Goal: Task Accomplishment & Management: Manage account settings

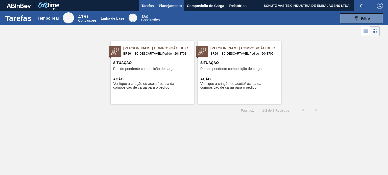
click at [177, 7] on font "Planejamento" at bounding box center [170, 6] width 23 height 4
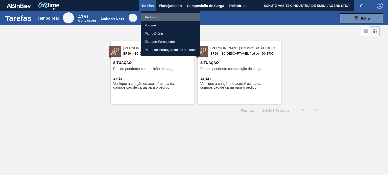
click at [164, 16] on li "Pedidos" at bounding box center [170, 17] width 59 height 8
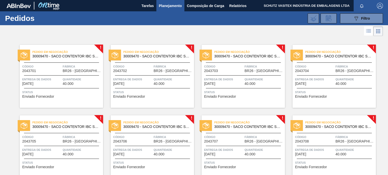
click at [92, 64] on span "Fábrica" at bounding box center [82, 66] width 39 height 5
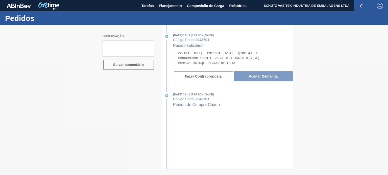
click at [233, 77] on button "Fazer Contraproposta" at bounding box center [203, 76] width 59 height 10
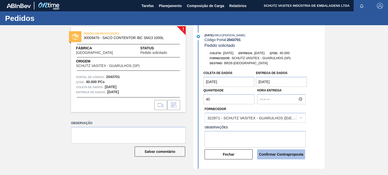
click at [280, 156] on font "Confirmar Contraproposta" at bounding box center [281, 155] width 44 height 4
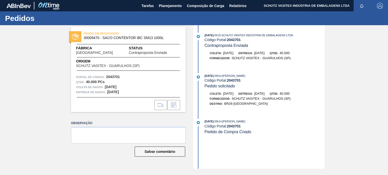
click at [317, 128] on div "Código Portal: 2043701" at bounding box center [264, 126] width 120 height 4
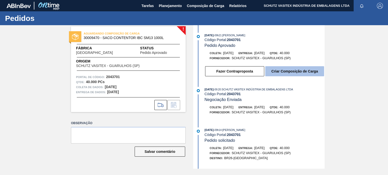
click at [306, 72] on font "Criar Composição de Carga" at bounding box center [294, 71] width 46 height 4
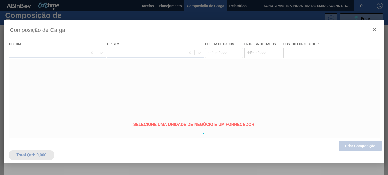
type coleta "[DATE]"
type entrega "[DATE]"
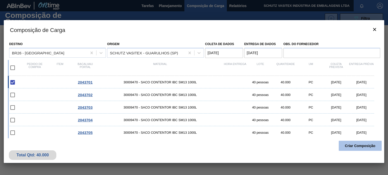
click at [350, 146] on font "Criar Composição" at bounding box center [359, 146] width 31 height 4
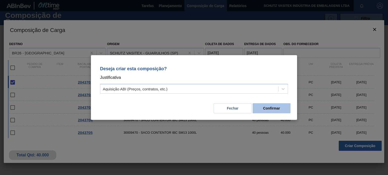
click at [282, 110] on button "Confirmar" at bounding box center [271, 108] width 38 height 10
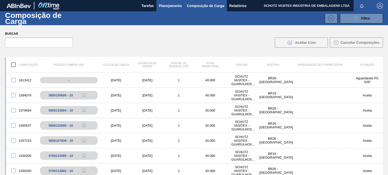
click at [169, 5] on font "Planejamento" at bounding box center [170, 6] width 23 height 4
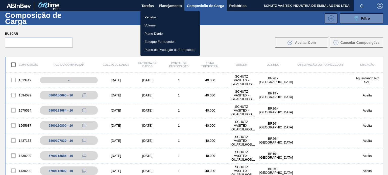
click at [155, 16] on font "Pedidos" at bounding box center [150, 17] width 12 height 4
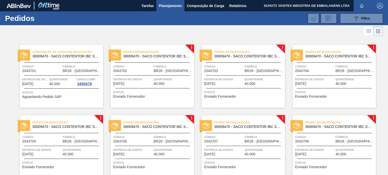
click at [190, 55] on div "Pedido em Negociação 30009470 - SACO CONTENTOR IBC SM13 1000L" at bounding box center [164, 53] width 83 height 9
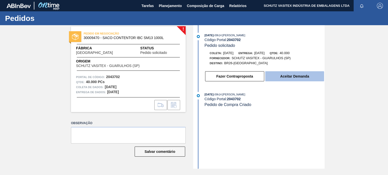
click at [306, 78] on font "Aceitar Demanda" at bounding box center [294, 76] width 29 height 4
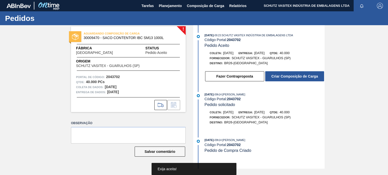
click at [307, 79] on button "Criar Composição de Carga" at bounding box center [294, 76] width 59 height 10
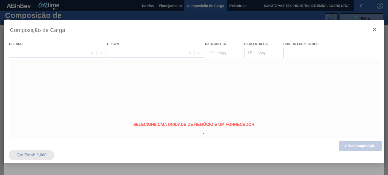
type coleta "[DATE]"
type entrega "[DATE]"
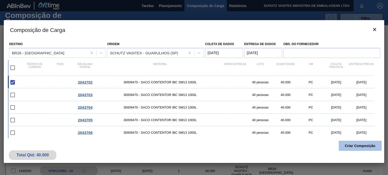
click at [354, 146] on font "Criar Composição" at bounding box center [359, 146] width 31 height 4
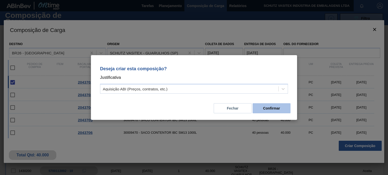
click at [282, 107] on button "Confirmar" at bounding box center [271, 108] width 38 height 10
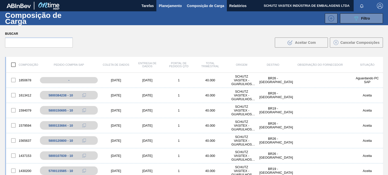
click at [170, 9] on button "Planejamento" at bounding box center [170, 5] width 28 height 11
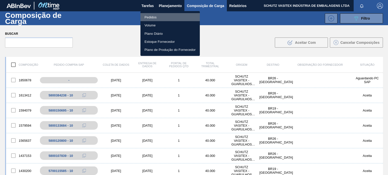
click at [157, 19] on li "Pedidos" at bounding box center [169, 17] width 59 height 8
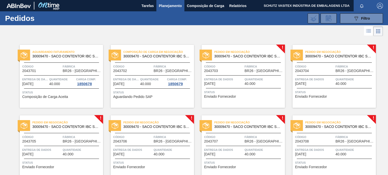
click at [233, 78] on span "Entrega de dados" at bounding box center [223, 79] width 39 height 5
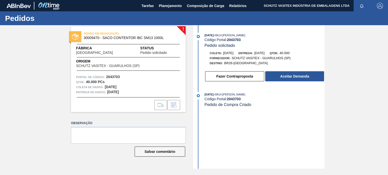
drag, startPoint x: 343, startPoint y: 78, endPoint x: 325, endPoint y: 78, distance: 18.4
click at [342, 77] on div "! PEDIDO EM NEGOCIAÇÃO 30009470 - SACO CONTENTOR IBC SM13 1000L Fábrica [GEOGRA…" at bounding box center [194, 97] width 388 height 144
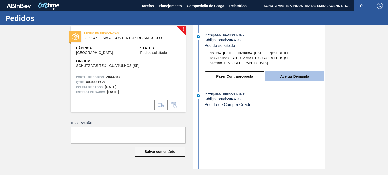
click at [310, 78] on button "Aceitar Demanda" at bounding box center [294, 76] width 59 height 10
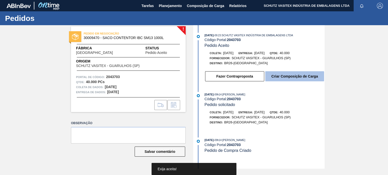
click at [314, 78] on font "Criar Composição de Carga" at bounding box center [294, 76] width 46 height 4
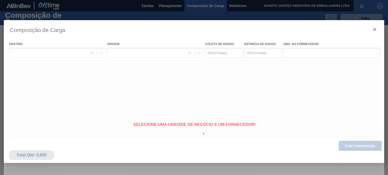
type coleta "[DATE]"
type entrega "[DATE]"
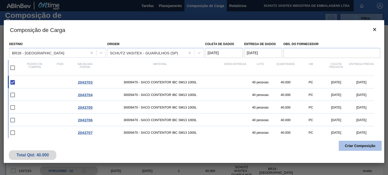
click at [355, 146] on font "Criar Composição" at bounding box center [359, 146] width 31 height 4
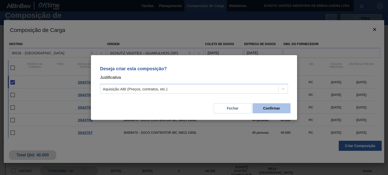
click at [271, 109] on font "Confirmar" at bounding box center [271, 108] width 17 height 4
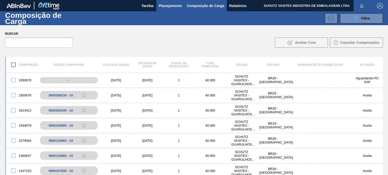
click at [174, 5] on font "Planejamento" at bounding box center [170, 6] width 23 height 4
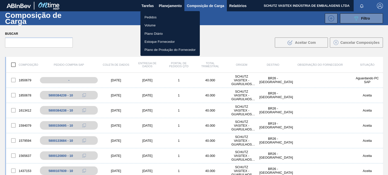
click at [166, 16] on li "Pedidos" at bounding box center [169, 17] width 59 height 8
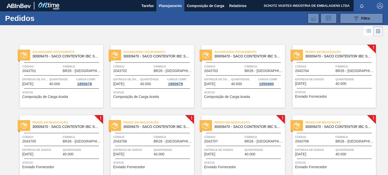
click at [330, 72] on div "Código 2043704" at bounding box center [314, 68] width 39 height 9
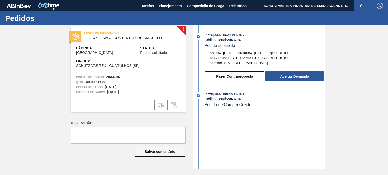
click at [301, 82] on div "Fazer Contraproposta Aceitar Demanda" at bounding box center [264, 76] width 120 height 11
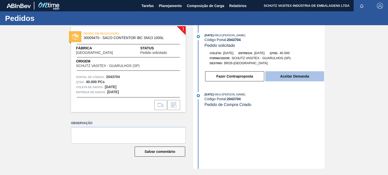
click at [303, 76] on font "Aceitar Demanda" at bounding box center [294, 76] width 29 height 4
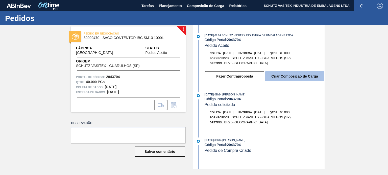
click at [291, 74] on button "Criar Composição de Carga" at bounding box center [294, 76] width 59 height 10
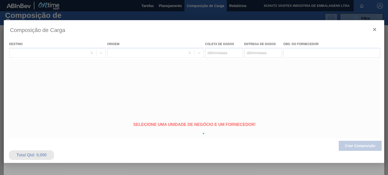
type coleta "[DATE]"
type entrega "[DATE]"
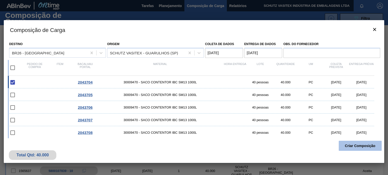
click at [347, 147] on font "Criar Composição" at bounding box center [359, 146] width 31 height 4
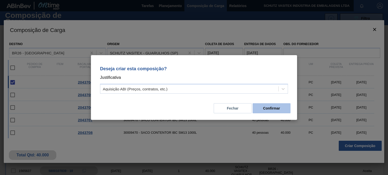
click at [279, 104] on button "Confirmar" at bounding box center [271, 108] width 38 height 10
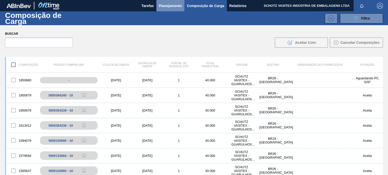
click at [178, 7] on font "Planejamento" at bounding box center [170, 6] width 23 height 4
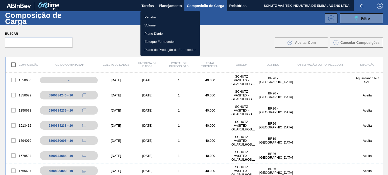
click at [167, 17] on li "Pedidos" at bounding box center [169, 17] width 59 height 8
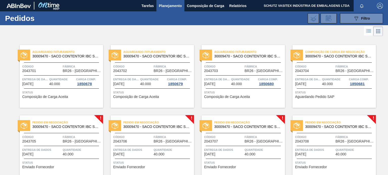
scroll to position [76, 0]
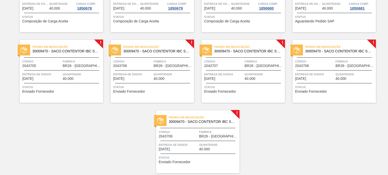
click at [77, 70] on div "Pedido em Negociação 30009470 - SACO CONTENTOR IBC SM13 1000L Código 2043705 Fá…" at bounding box center [61, 71] width 83 height 63
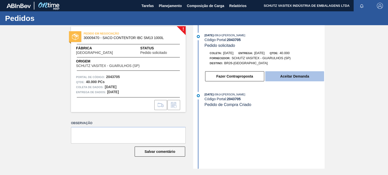
click at [303, 75] on font "Aceitar Demanda" at bounding box center [294, 76] width 29 height 4
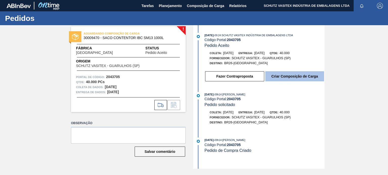
click at [286, 77] on font "Criar Composição de Carga" at bounding box center [294, 76] width 46 height 4
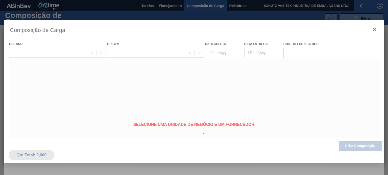
type coleta "[DATE]"
type entrega "[DATE]"
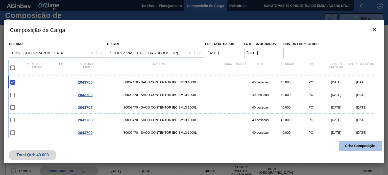
click at [356, 146] on font "Criar Composição" at bounding box center [359, 146] width 31 height 4
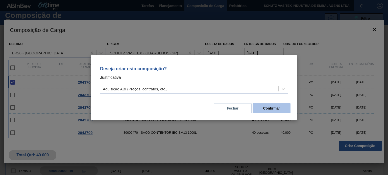
click at [281, 106] on button "Confirmar" at bounding box center [271, 108] width 38 height 10
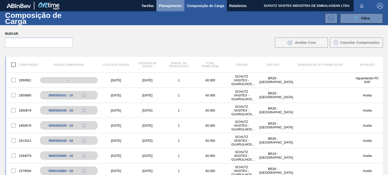
click at [171, 8] on font "Planejamento" at bounding box center [170, 6] width 23 height 6
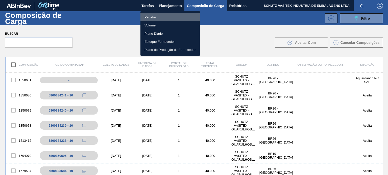
click at [161, 18] on li "Pedidos" at bounding box center [169, 17] width 59 height 8
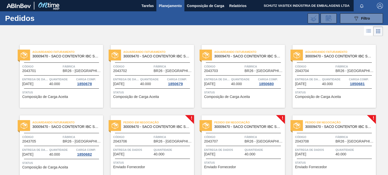
scroll to position [76, 0]
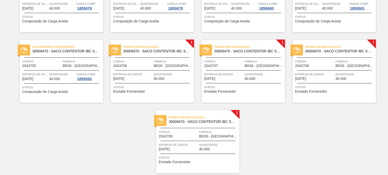
click at [156, 74] on font "Quantidade" at bounding box center [162, 74] width 18 height 3
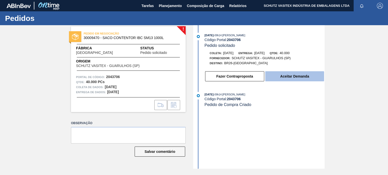
click at [292, 80] on button "Aceitar Demanda" at bounding box center [294, 76] width 59 height 10
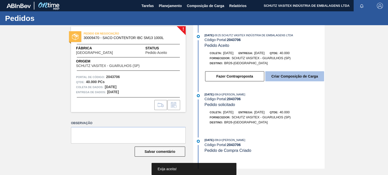
click at [315, 78] on font "Criar Composição de Carga" at bounding box center [294, 76] width 46 height 4
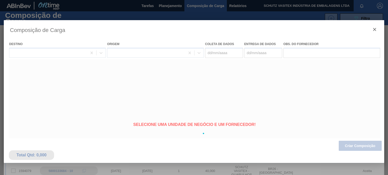
type coleta "[DATE]"
type entrega "[DATE]"
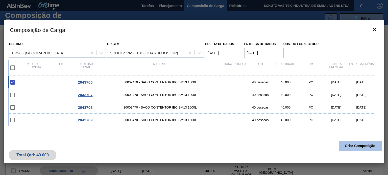
click at [351, 145] on font "Criar Composição" at bounding box center [359, 146] width 31 height 4
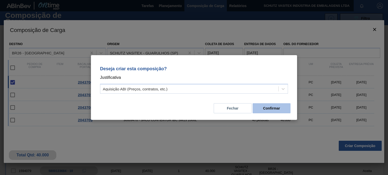
click at [263, 107] on font "Confirmar" at bounding box center [271, 108] width 17 height 4
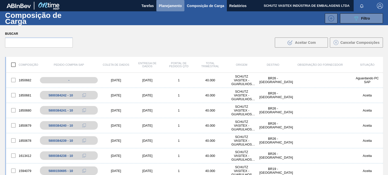
click at [165, 4] on font "Planejamento" at bounding box center [170, 6] width 23 height 4
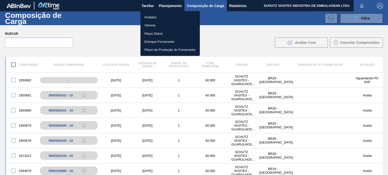
click at [161, 17] on li "Pedidos" at bounding box center [169, 17] width 59 height 8
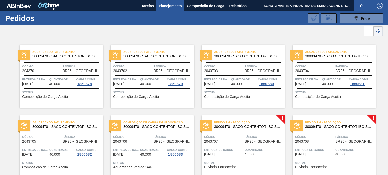
scroll to position [76, 0]
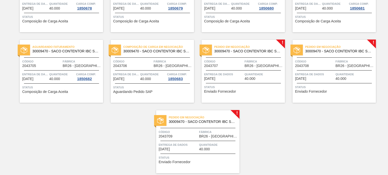
click at [237, 67] on div "Código 2043707" at bounding box center [223, 63] width 39 height 9
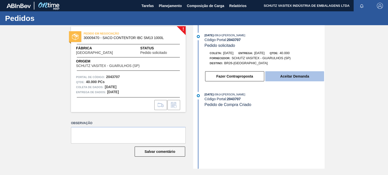
click at [291, 75] on font "Aceitar Demanda" at bounding box center [294, 76] width 29 height 4
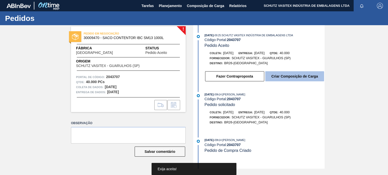
click at [311, 79] on button "Criar Composição de Carga" at bounding box center [294, 76] width 59 height 10
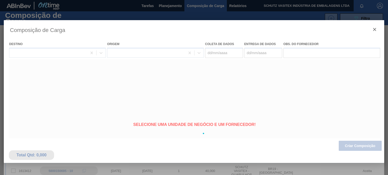
type coleta "[DATE]"
type entrega "[DATE]"
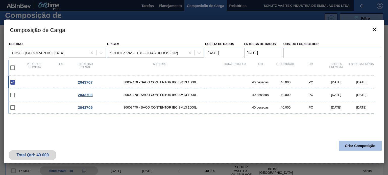
click at [350, 146] on font "Criar Composição" at bounding box center [359, 146] width 31 height 4
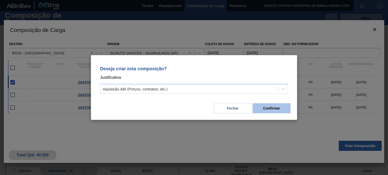
click at [273, 106] on font "Confirmar" at bounding box center [271, 108] width 17 height 4
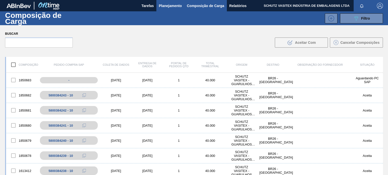
click at [171, 7] on font "Planejamento" at bounding box center [170, 6] width 23 height 4
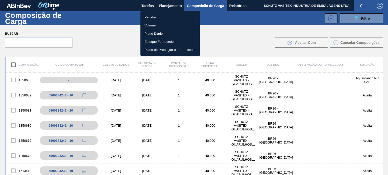
click at [159, 16] on li "Pedidos" at bounding box center [169, 17] width 59 height 8
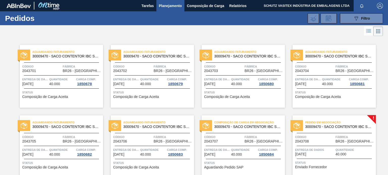
scroll to position [76, 0]
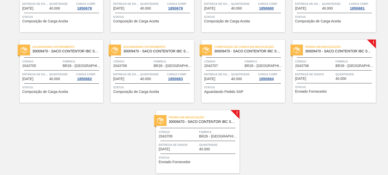
click at [315, 72] on span "Entrega de dados" at bounding box center [314, 74] width 39 height 5
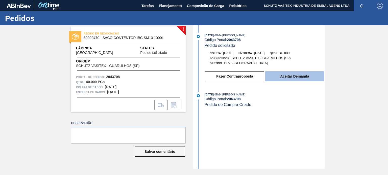
click at [317, 79] on button "Aceitar Demanda" at bounding box center [294, 76] width 59 height 10
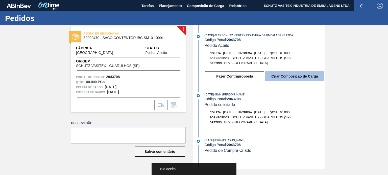
click at [315, 77] on font "Criar Composição de Carga" at bounding box center [294, 76] width 46 height 4
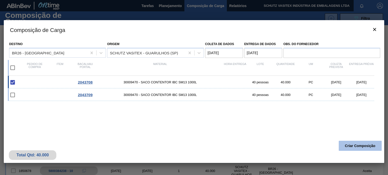
click at [360, 143] on button "Criar Composição" at bounding box center [359, 146] width 43 height 10
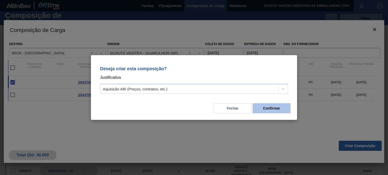
click at [281, 106] on button "Confirmar" at bounding box center [271, 108] width 38 height 10
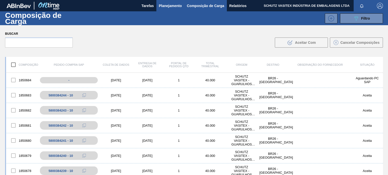
click at [171, 5] on font "Planejamento" at bounding box center [170, 6] width 23 height 4
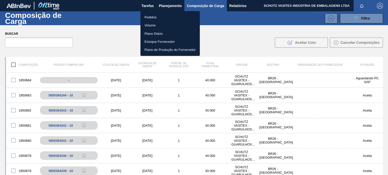
click at [162, 16] on li "Pedidos" at bounding box center [169, 17] width 59 height 8
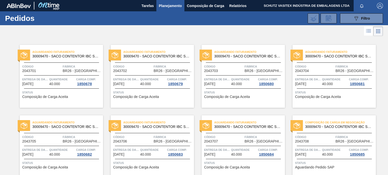
scroll to position [92, 0]
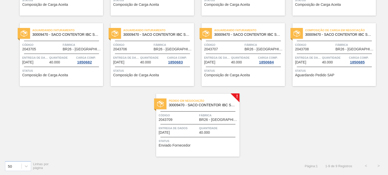
click at [172, 124] on div "Pedido em Negociação 30009470 - SACO CONTENTOR IBC SM13 1000L Código 2043709 Fá…" at bounding box center [197, 125] width 83 height 63
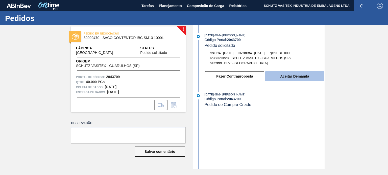
click at [314, 79] on button "Aceitar Demanda" at bounding box center [294, 76] width 59 height 10
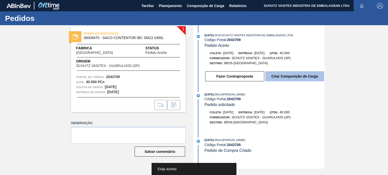
click at [307, 76] on font "Criar Composição de Carga" at bounding box center [294, 76] width 46 height 4
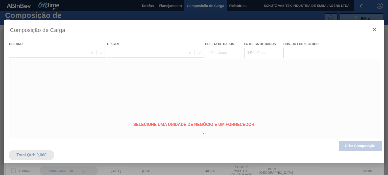
type coleta "[DATE]"
type entrega "[DATE]"
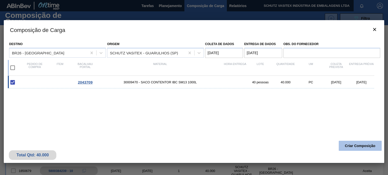
click at [363, 142] on button "Criar Composição" at bounding box center [359, 146] width 43 height 10
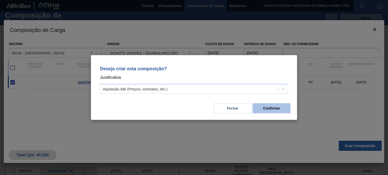
click at [279, 109] on font "Confirmar" at bounding box center [271, 108] width 17 height 4
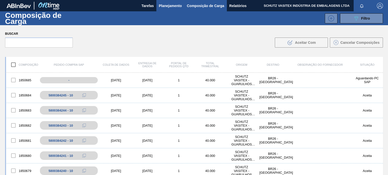
click at [172, 6] on font "Planejamento" at bounding box center [170, 6] width 23 height 4
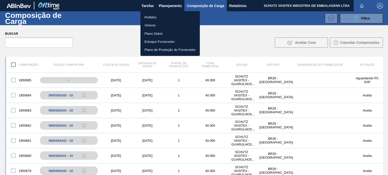
click at [150, 18] on font "Pedidos" at bounding box center [150, 17] width 12 height 4
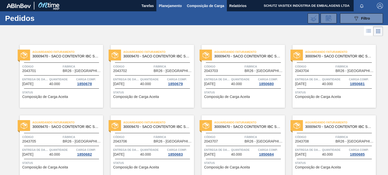
click at [202, 7] on font "Composição de Carga" at bounding box center [205, 6] width 37 height 4
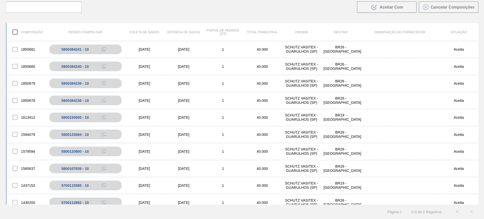
scroll to position [57, 0]
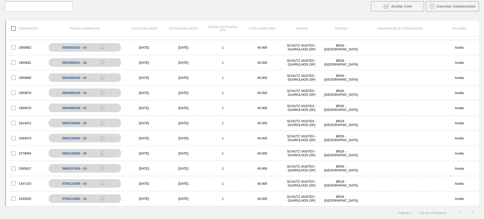
drag, startPoint x: 75, startPoint y: 2, endPoint x: 217, endPoint y: 11, distance: 141.9
click at [216, 7] on div "Buscar .b{fill:var(--color-action-default)} Aceitar Com Cancelar Composições" at bounding box center [242, 3] width 484 height 28
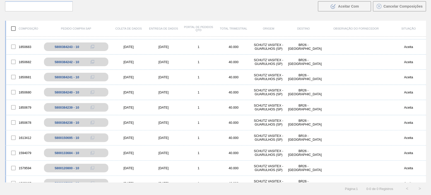
scroll to position [0, 0]
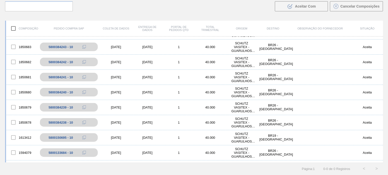
drag, startPoint x: 478, startPoint y: 1, endPoint x: 167, endPoint y: 15, distance: 311.7
click at [167, 15] on div "Buscar .b{fill:var(--color-action-default)} Aceitar Com Cancelar Composições" at bounding box center [194, 3] width 388 height 28
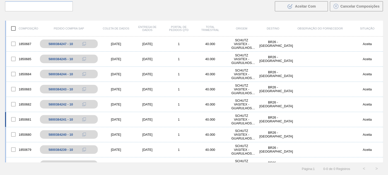
scroll to position [25, 0]
